Goal: Task Accomplishment & Management: Complete application form

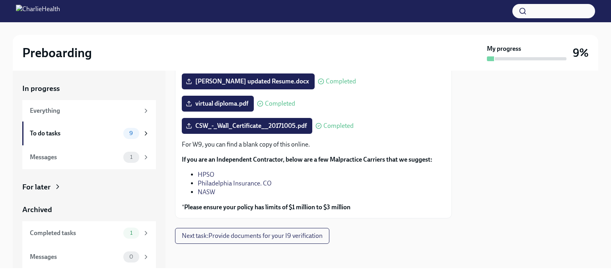
scroll to position [121, 0]
click at [279, 232] on span "Next task : Provide documents for your I9 verification" at bounding box center [252, 236] width 141 height 8
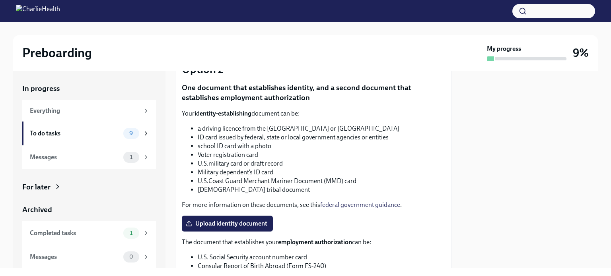
scroll to position [270, 0]
click at [235, 219] on label "Upload identity document" at bounding box center [227, 224] width 91 height 16
click at [0, 0] on input "Upload identity document" at bounding box center [0, 0] width 0 height 0
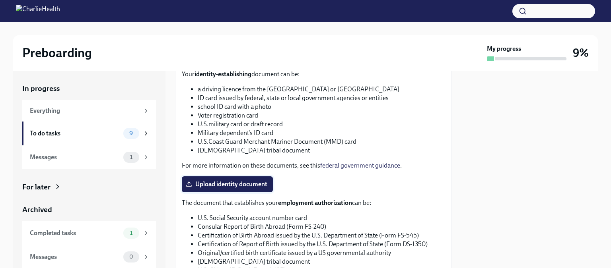
scroll to position [310, 0]
click at [260, 181] on span "Upload identity document" at bounding box center [227, 185] width 80 height 8
click at [0, 0] on input "Upload identity document" at bounding box center [0, 0] width 0 height 0
click at [224, 183] on span "Upload identity document" at bounding box center [227, 185] width 80 height 8
click at [0, 0] on input "Upload identity document" at bounding box center [0, 0] width 0 height 0
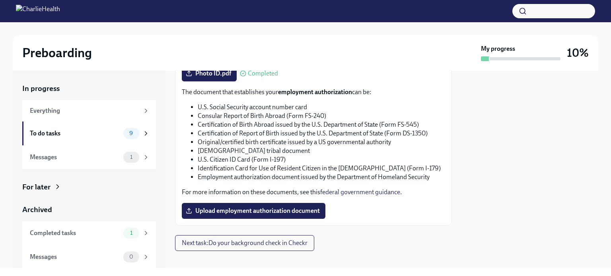
scroll to position [429, 0]
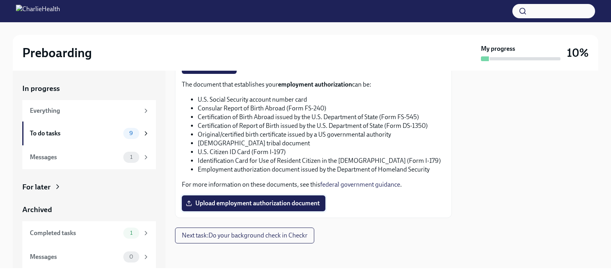
click at [274, 205] on span "Upload employment authorization document" at bounding box center [253, 204] width 132 height 8
click at [0, 0] on input "Upload employment authorization document" at bounding box center [0, 0] width 0 height 0
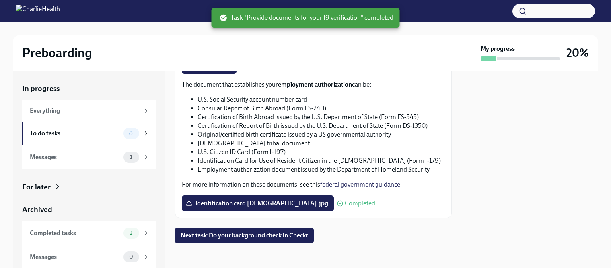
scroll to position [429, 0]
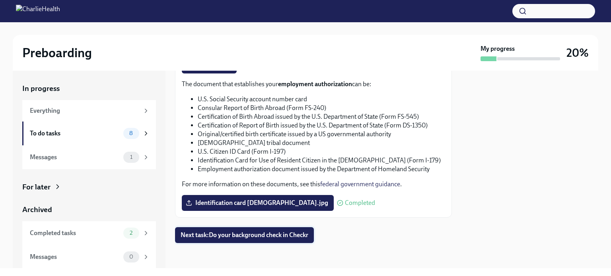
click at [259, 239] on span "Next task : Do your background check in Checkr" at bounding box center [245, 235] width 128 height 8
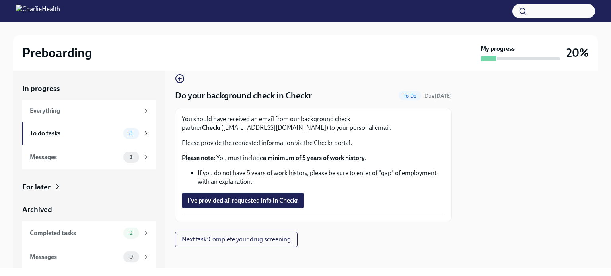
scroll to position [14, 0]
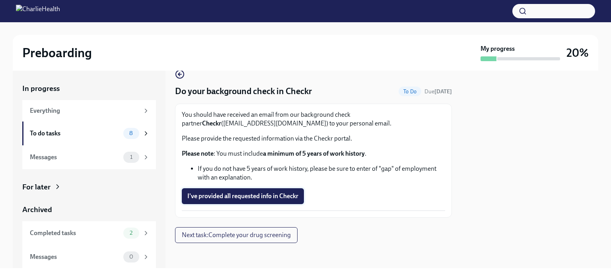
click at [236, 200] on button "I've provided all requested info in Checkr" at bounding box center [243, 197] width 122 height 16
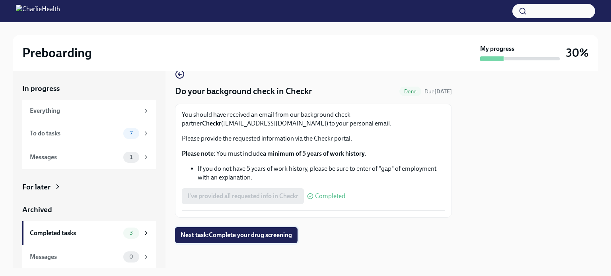
click at [259, 231] on span "Next task : Complete your drug screening" at bounding box center [236, 235] width 111 height 8
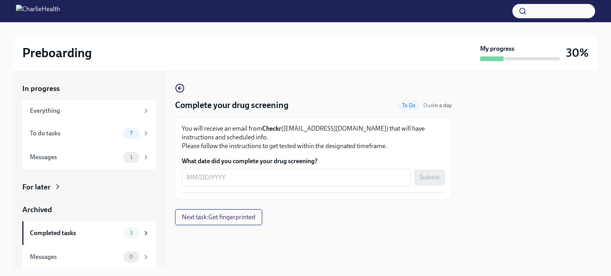
click at [232, 215] on span "Next task : Get fingerprinted" at bounding box center [219, 218] width 74 height 8
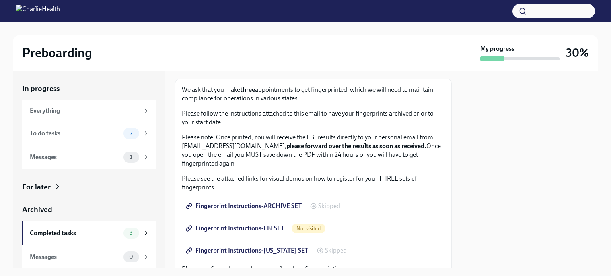
scroll to position [39, 0]
click at [267, 200] on link "Fingerprint Instructions-ARCHIVE SET" at bounding box center [244, 206] width 125 height 16
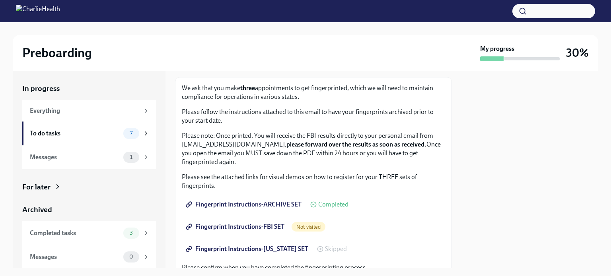
scroll to position [40, 0]
